Goal: Use online tool/utility: Use online tool/utility

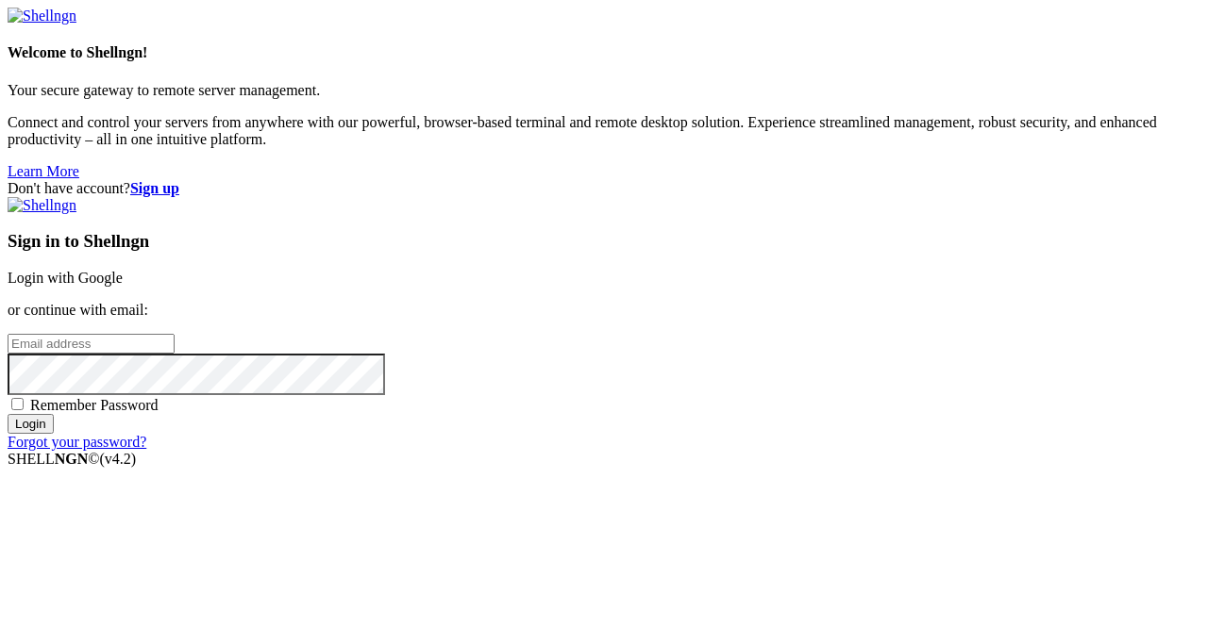
click at [123, 270] on link "Login with Google" at bounding box center [65, 278] width 115 height 16
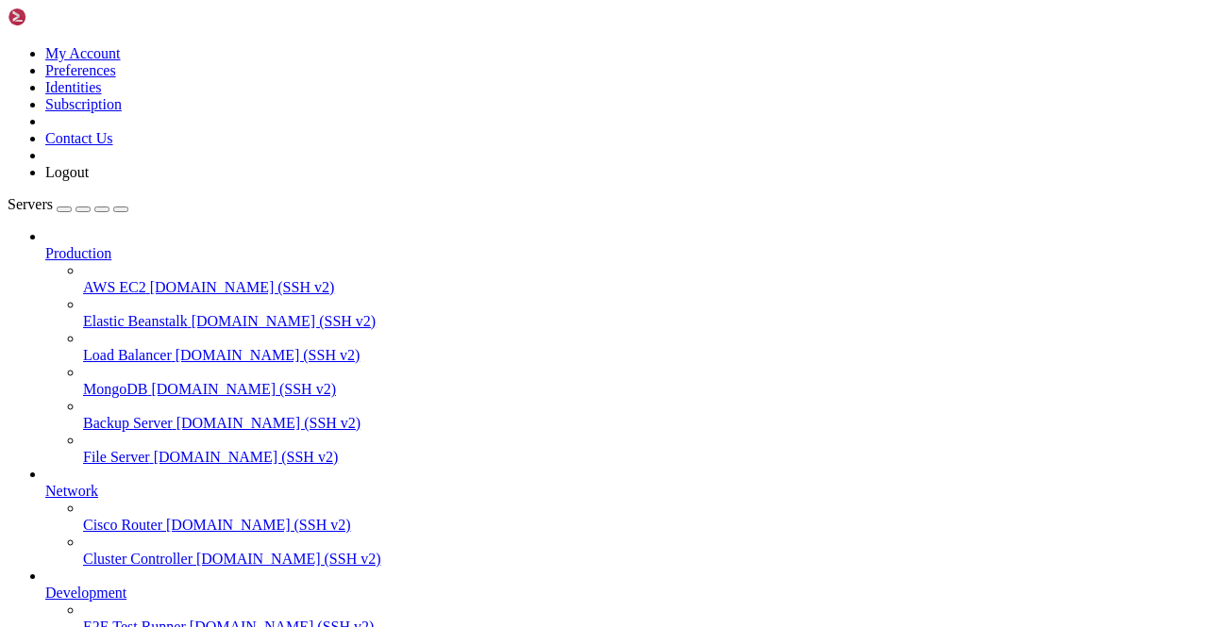
scroll to position [234, 0]
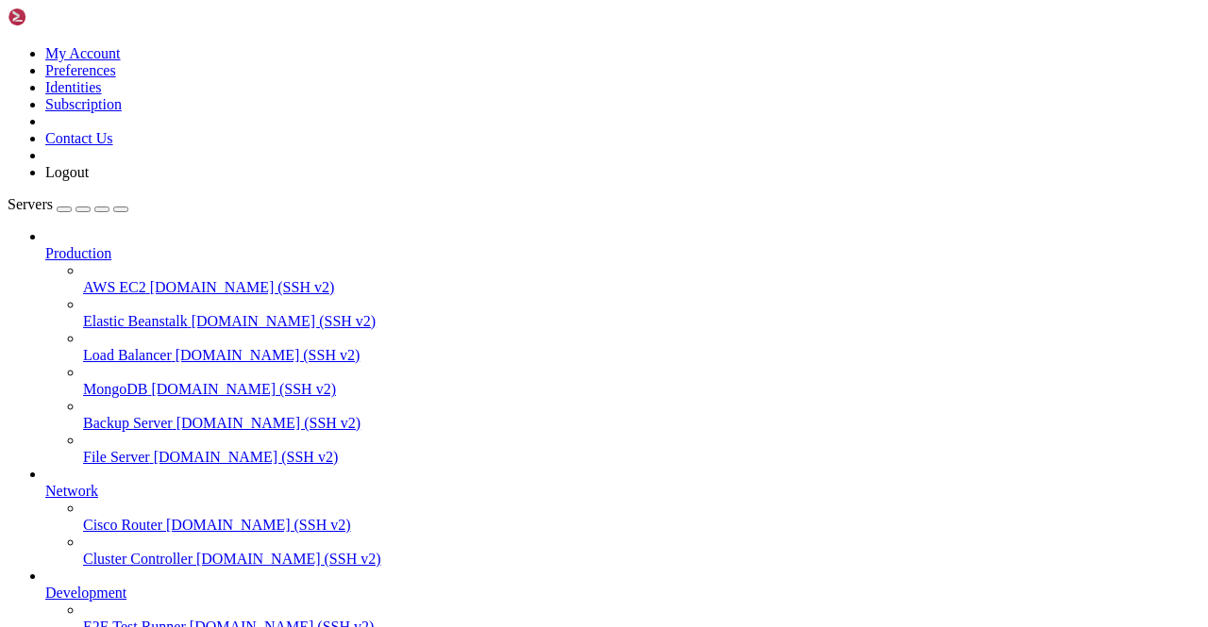
scroll to position [2717, 0]
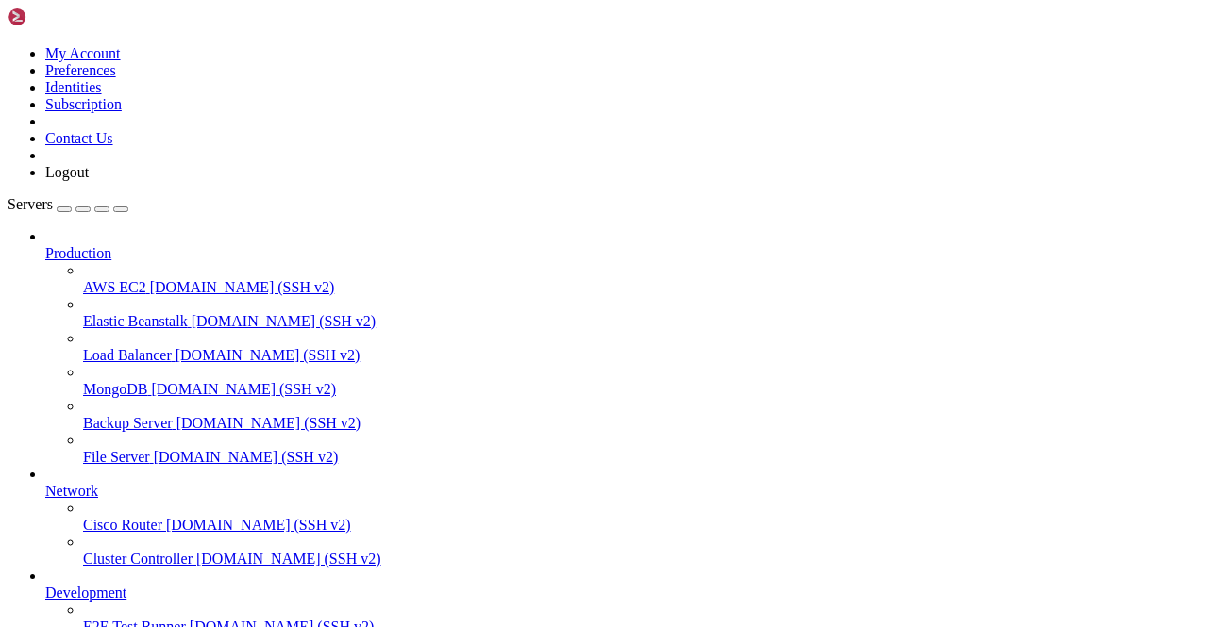
drag, startPoint x: 485, startPoint y: 1544, endPoint x: 517, endPoint y: 1544, distance: 32.1
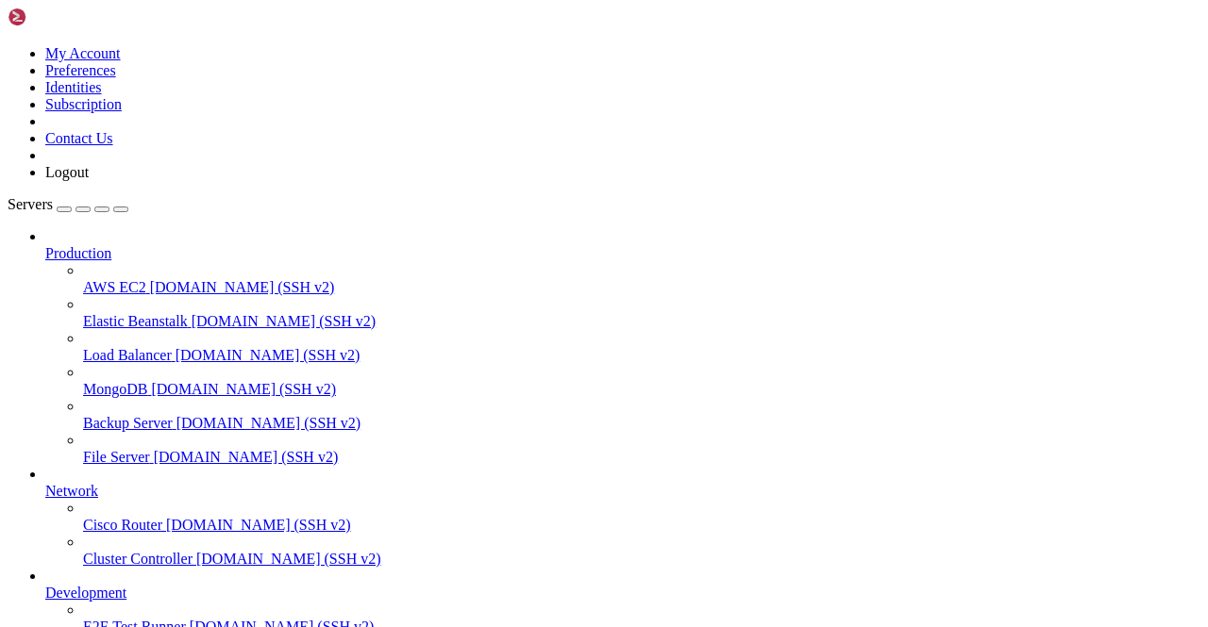
scroll to position [1849, 0]
